Goal: Navigation & Orientation: Find specific page/section

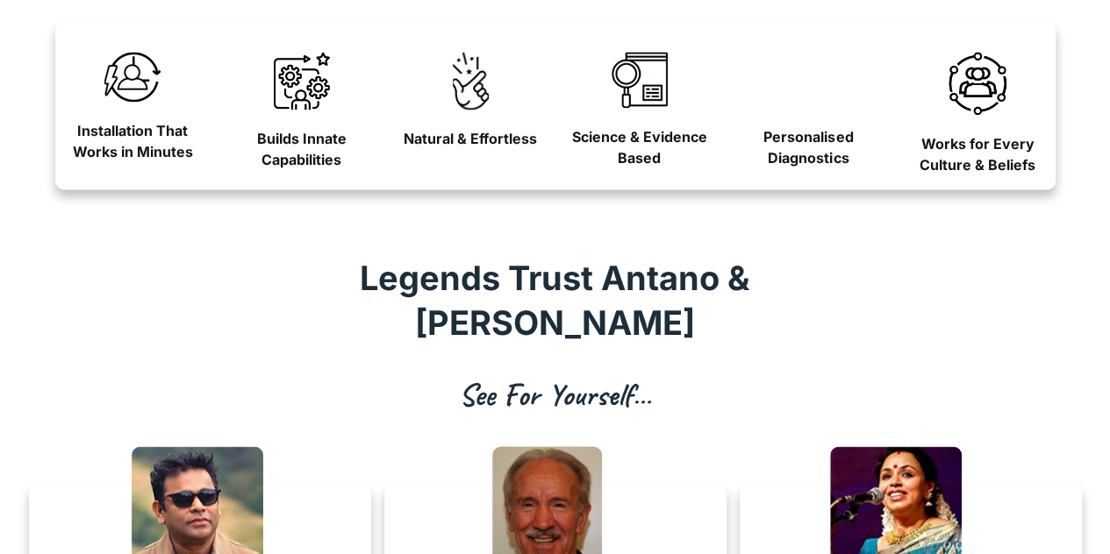
scroll to position [1339, 0]
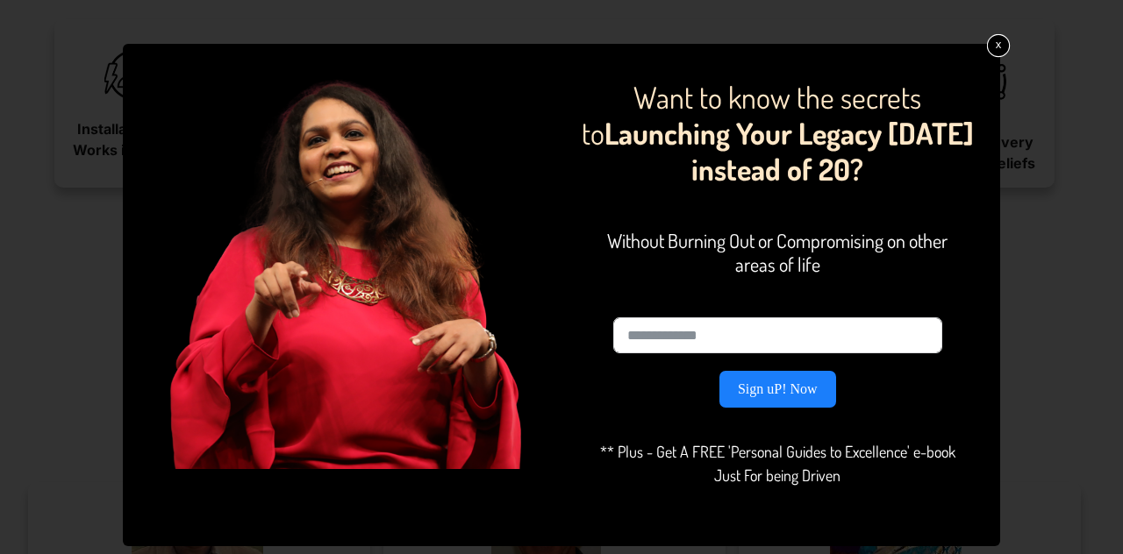
click at [999, 47] on link "x" at bounding box center [998, 45] width 23 height 23
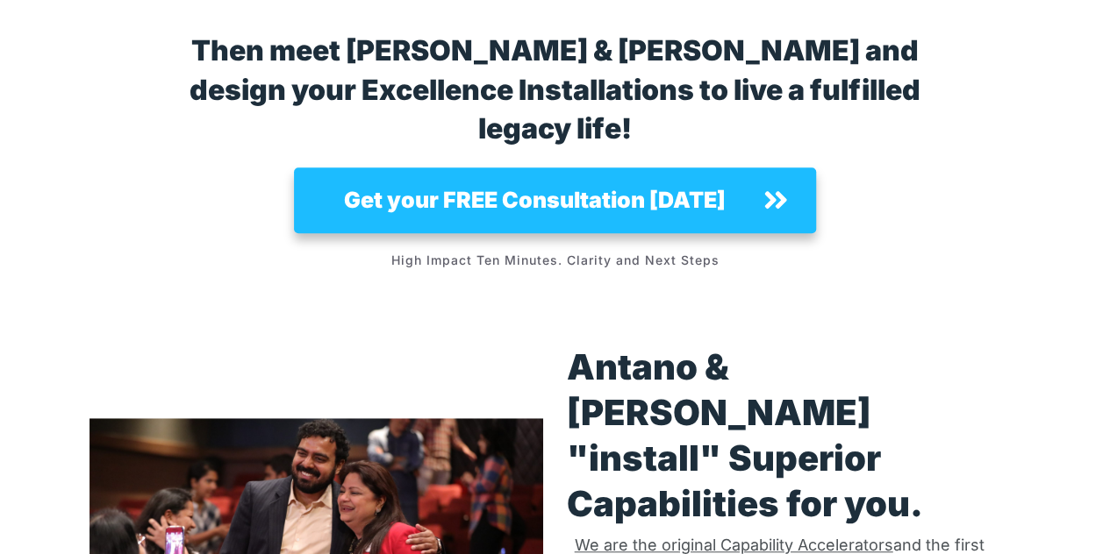
scroll to position [3731, 0]
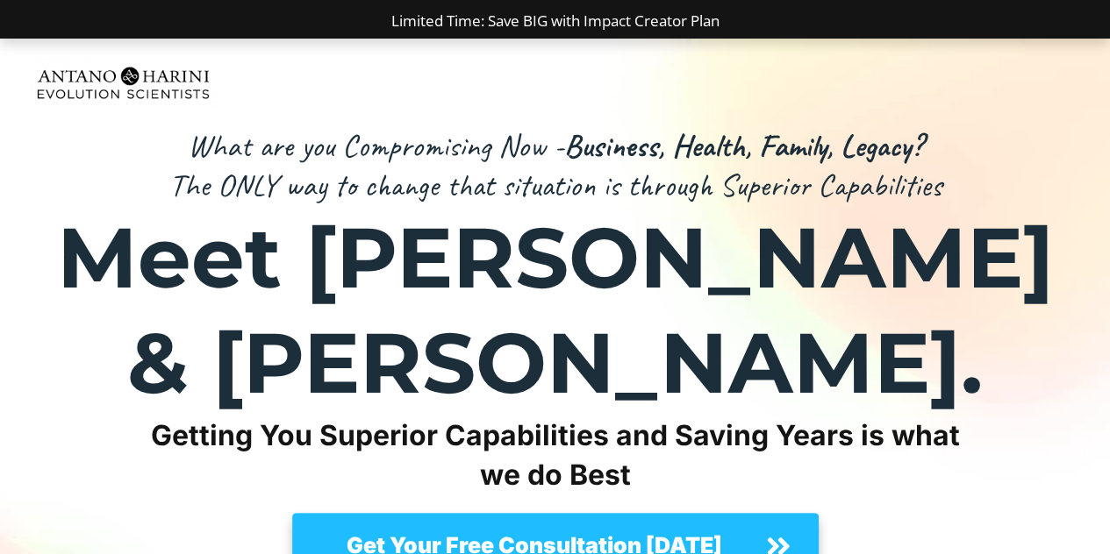
click at [160, 82] on img at bounding box center [123, 83] width 189 height 52
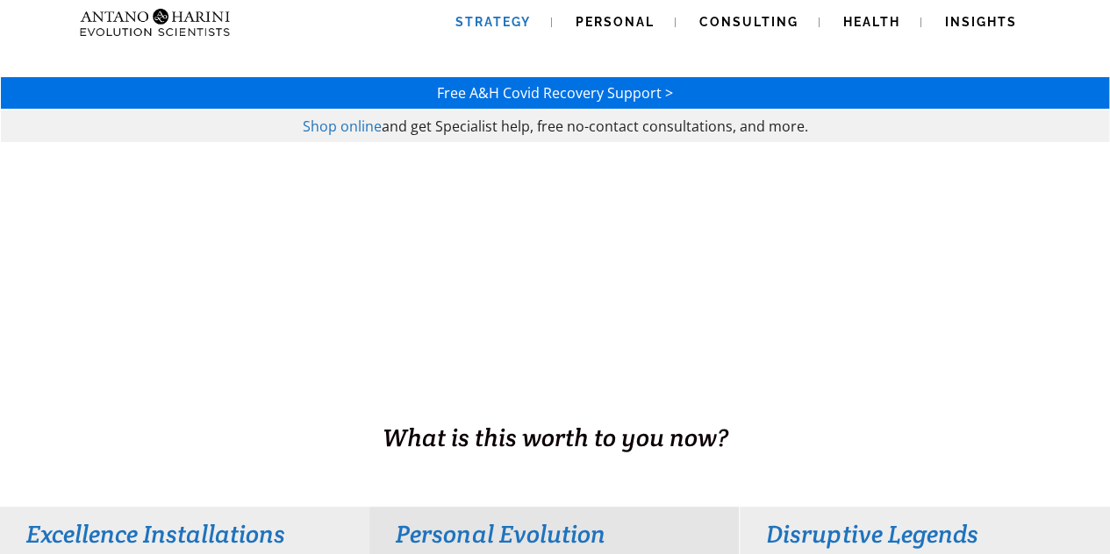
click at [498, 23] on span "Strategy" at bounding box center [492, 22] width 75 height 14
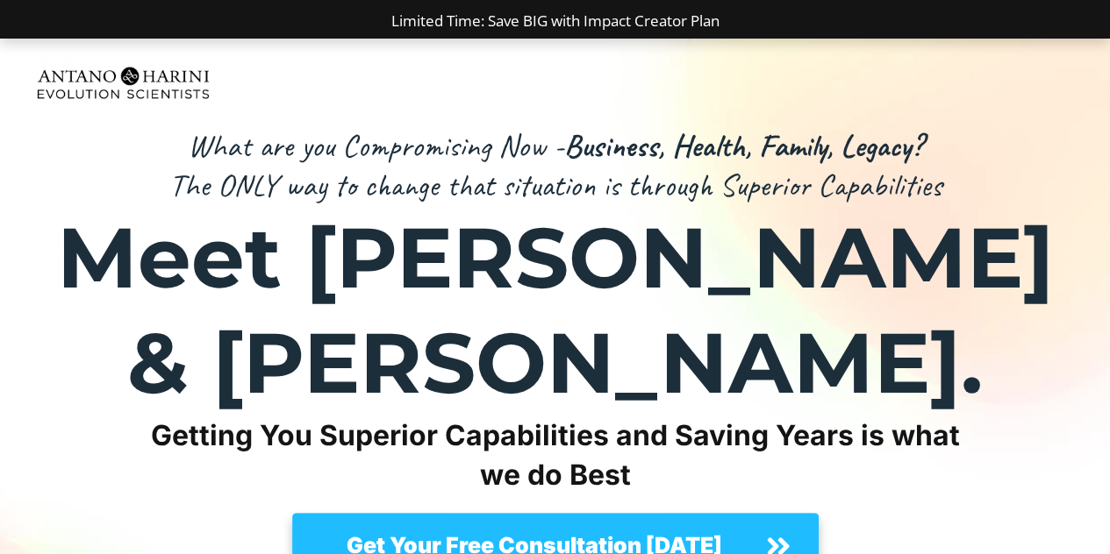
click at [192, 83] on img at bounding box center [123, 83] width 189 height 52
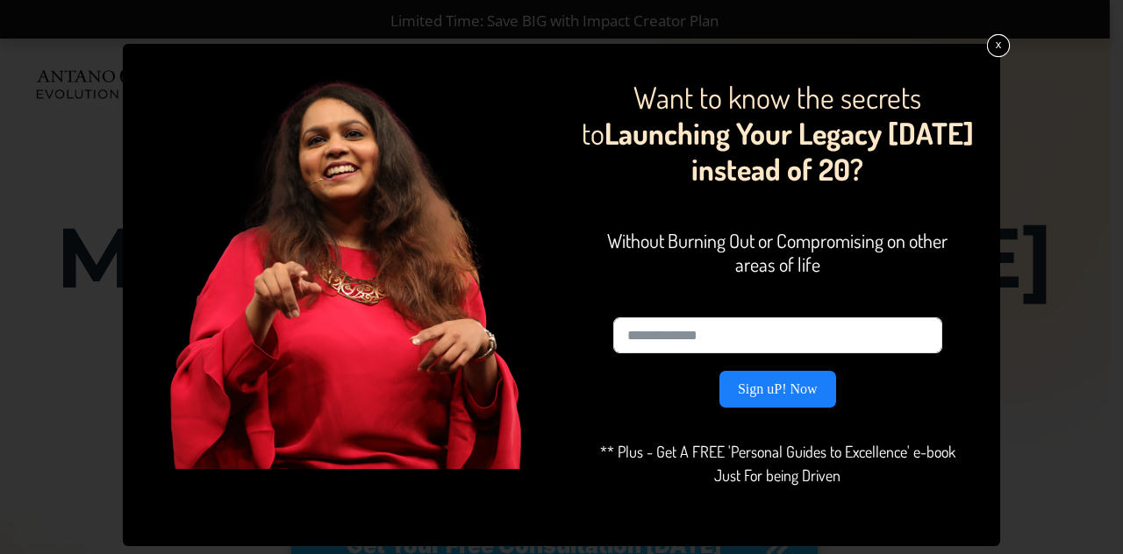
click at [1003, 46] on link "x" at bounding box center [998, 45] width 23 height 23
